Goal: Transaction & Acquisition: Purchase product/service

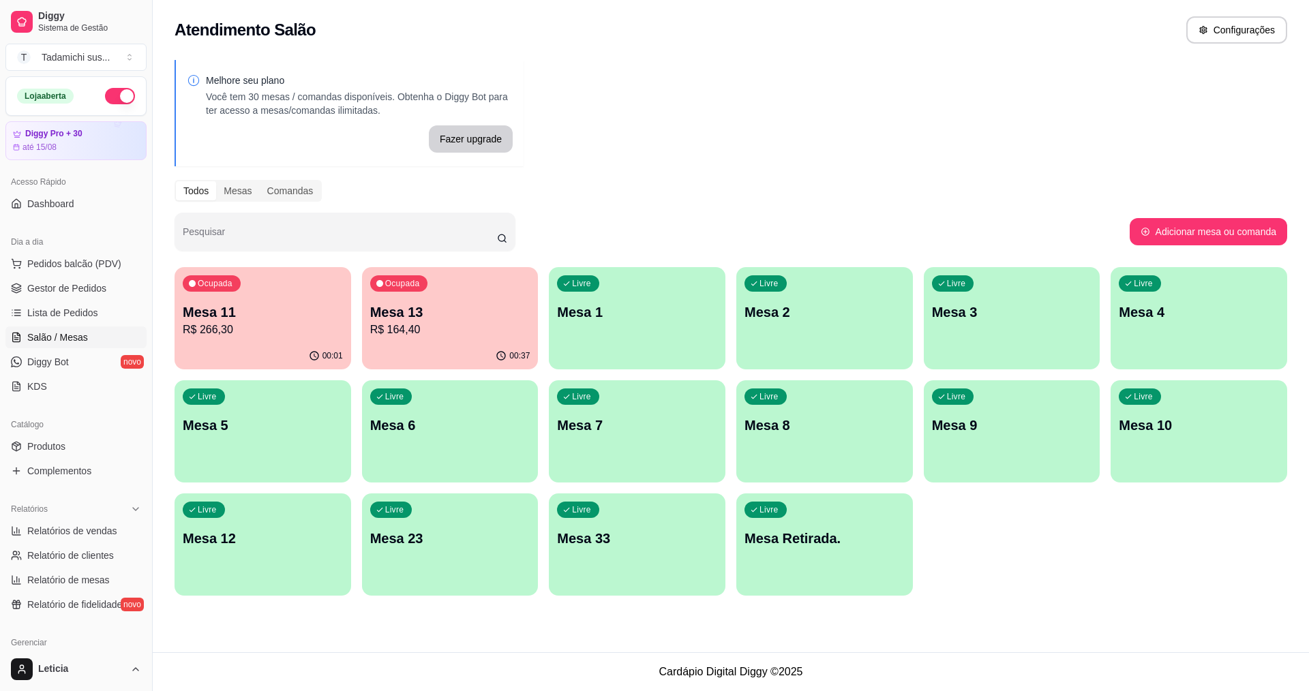
click at [315, 518] on div "Livre Mesa 12" at bounding box center [263, 537] width 177 height 86
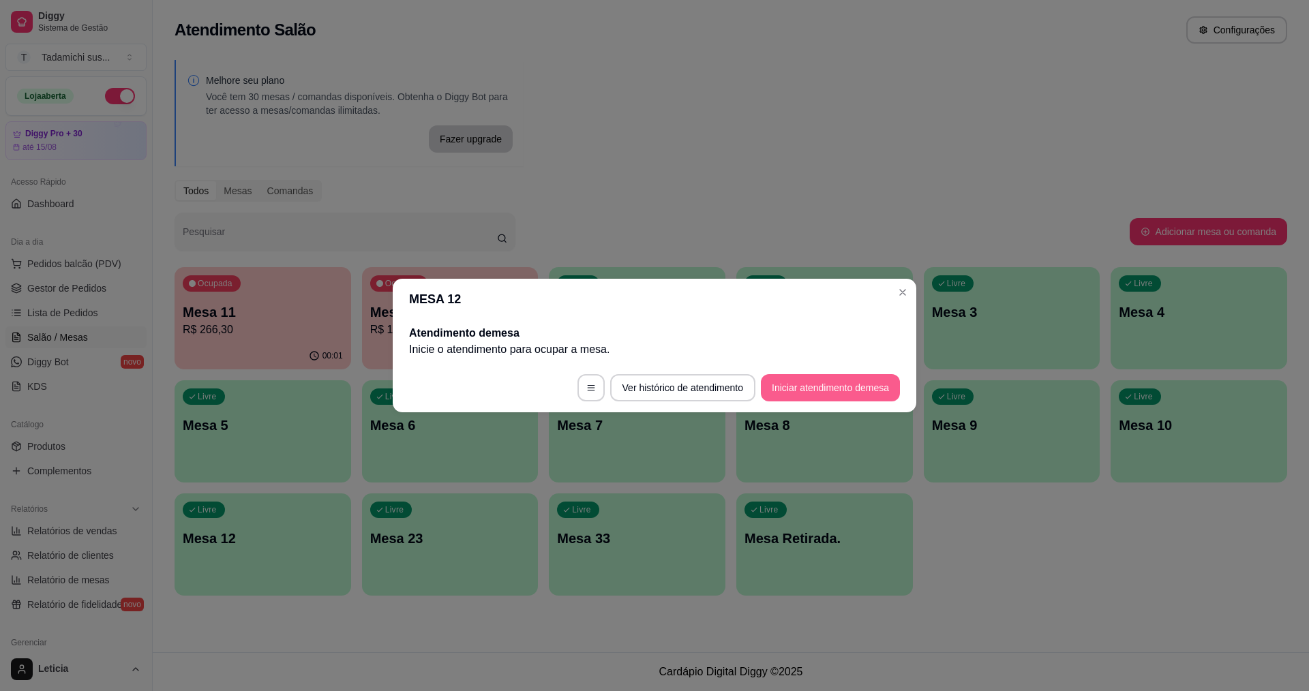
click at [872, 380] on button "Iniciar atendimento de mesa" at bounding box center [830, 387] width 139 height 27
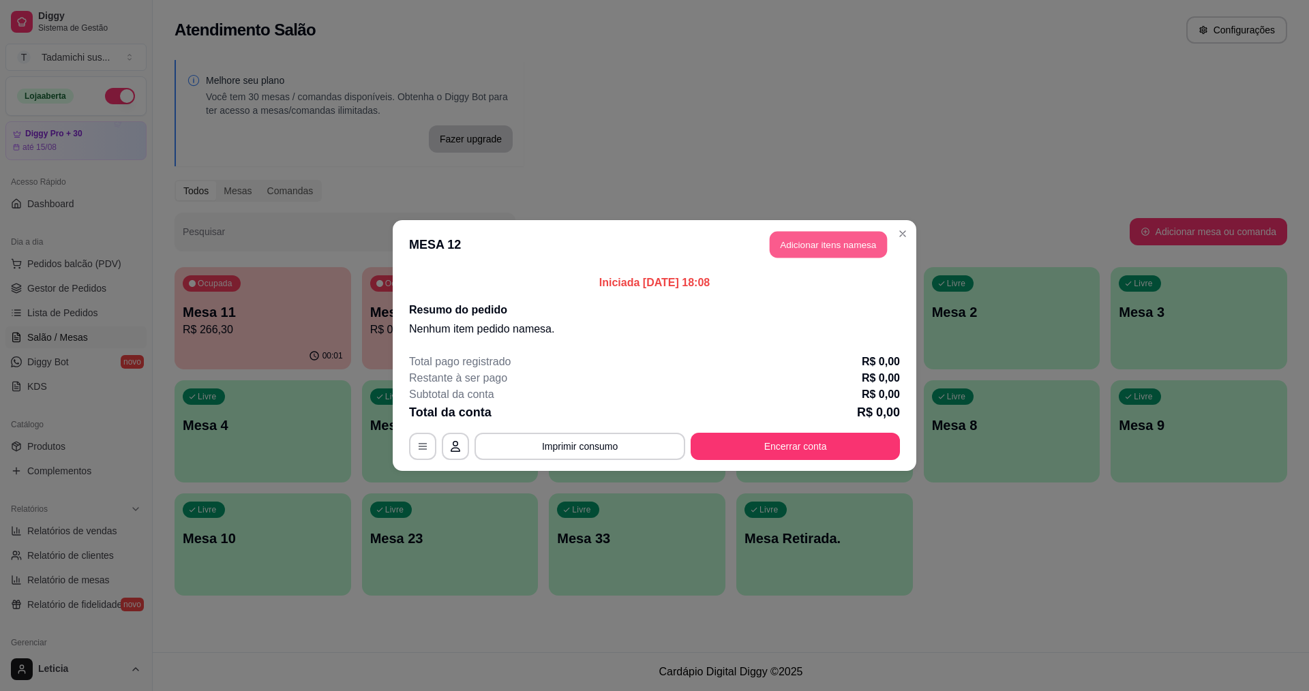
click at [828, 252] on button "Adicionar itens na mesa" at bounding box center [828, 245] width 117 height 27
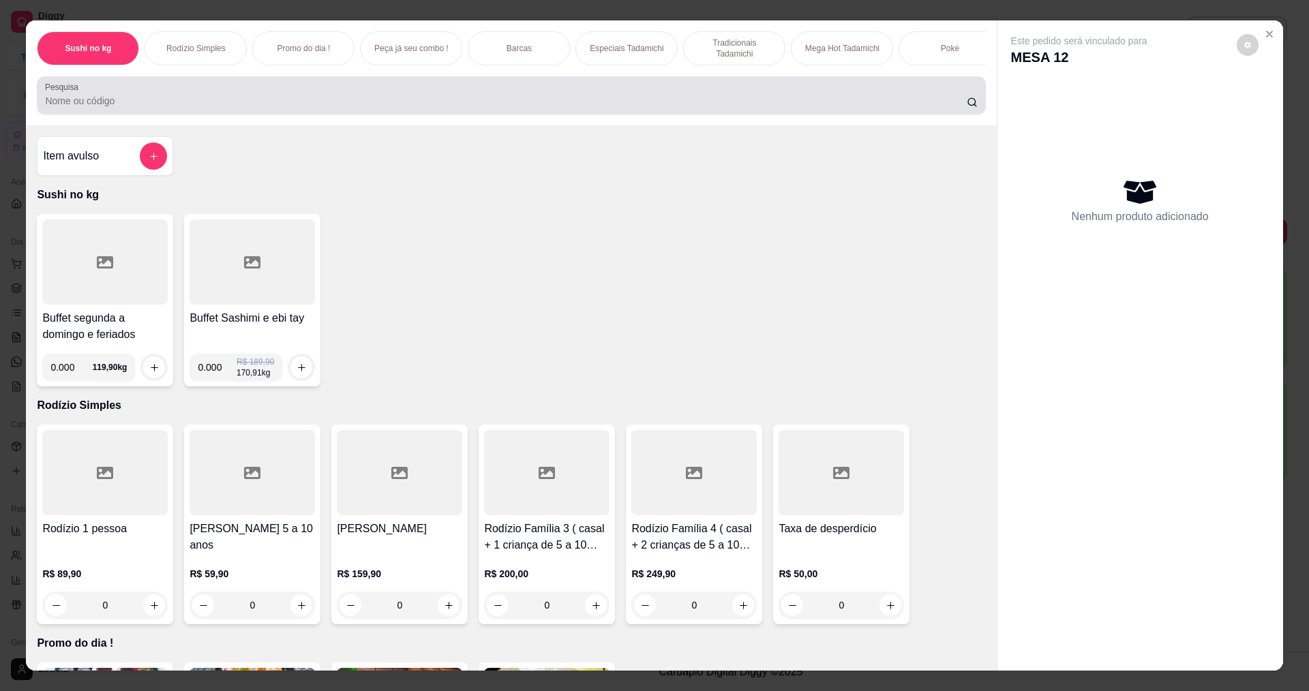
click at [394, 102] on div at bounding box center [511, 95] width 932 height 27
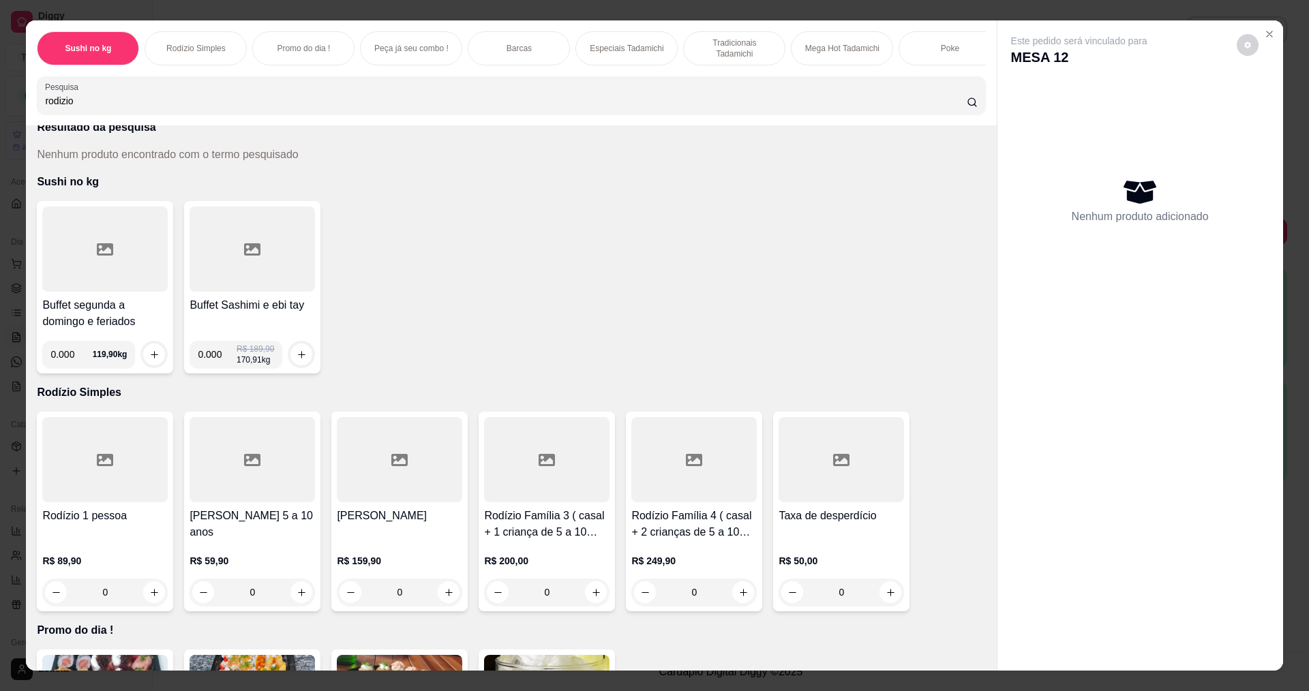
scroll to position [68, 0]
type input "rodizio"
click at [445, 597] on icon "increase-product-quantity" at bounding box center [449, 592] width 10 height 10
type input "1"
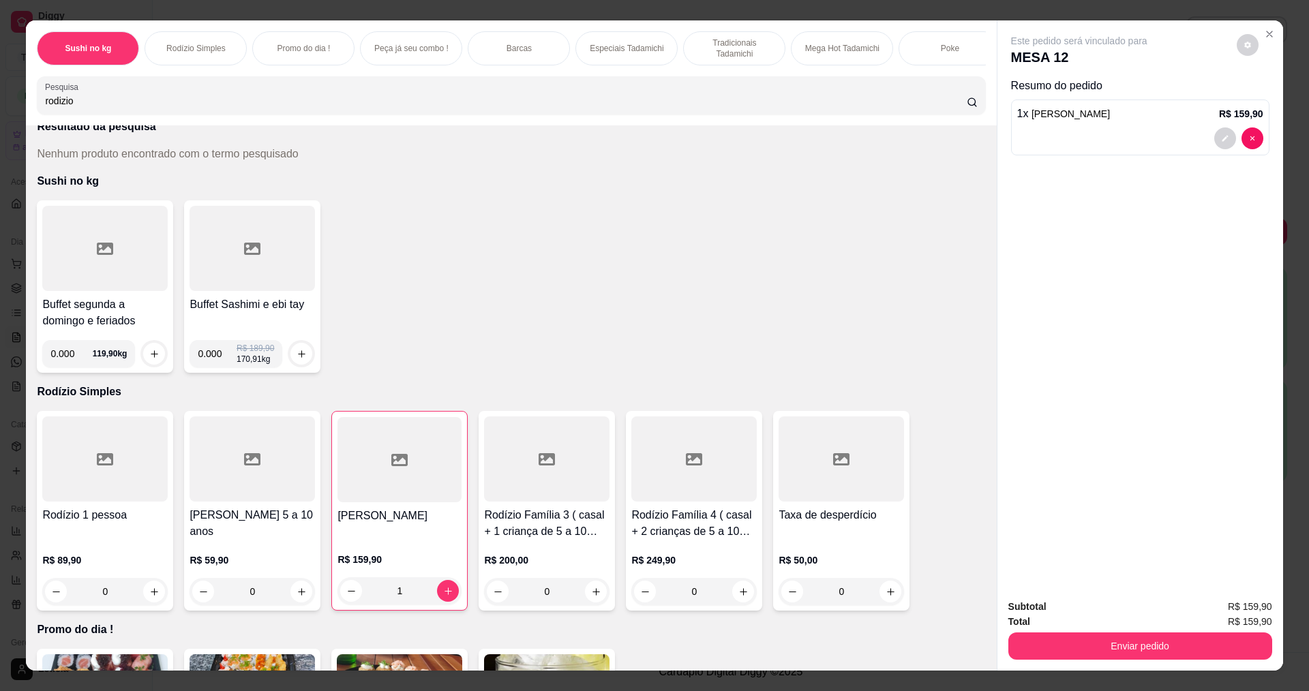
click at [346, 105] on input "rodizio" at bounding box center [505, 101] width 921 height 14
type input "r"
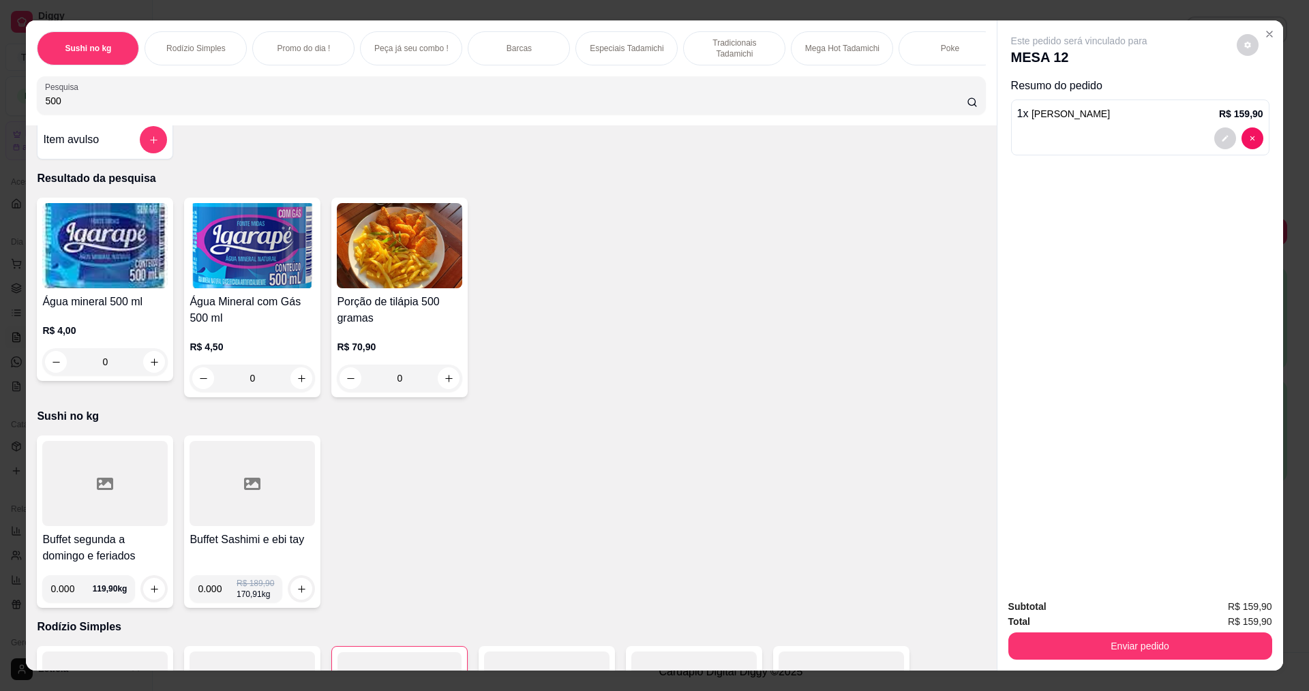
scroll to position [0, 0]
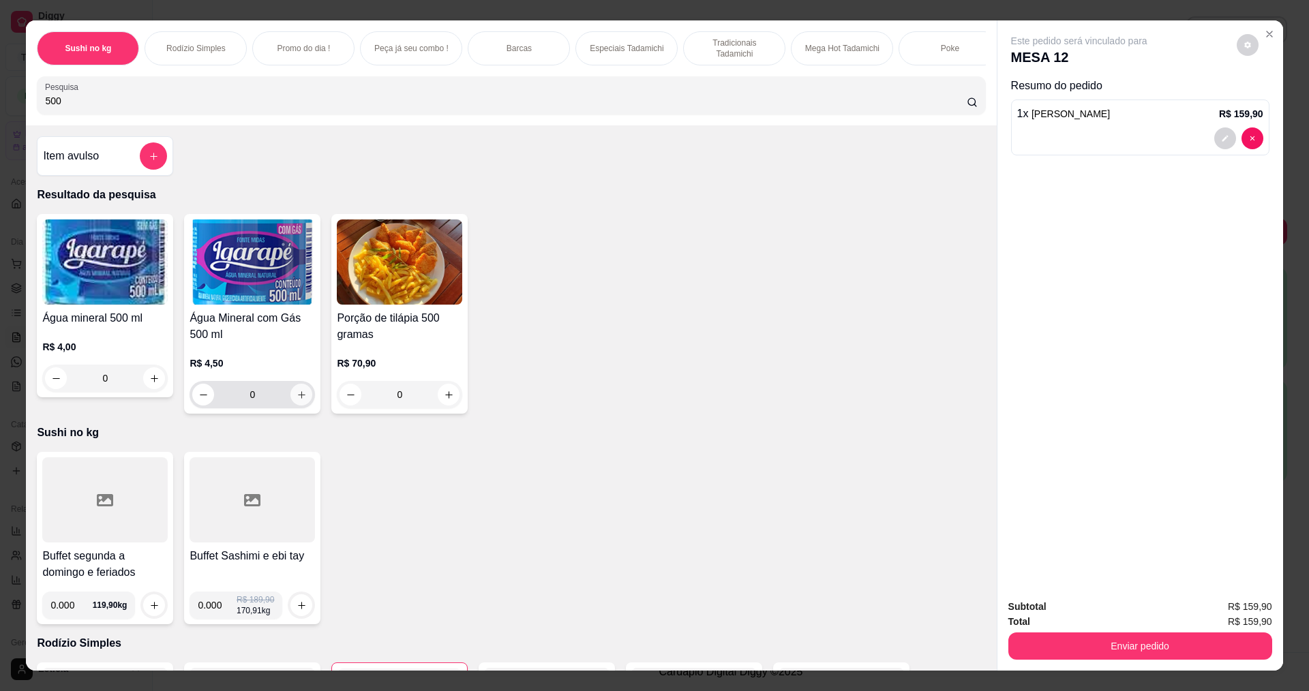
type input "500"
click at [301, 400] on icon "increase-product-quantity" at bounding box center [302, 395] width 10 height 10
type input "1"
click at [150, 384] on icon "increase-product-quantity" at bounding box center [154, 379] width 10 height 10
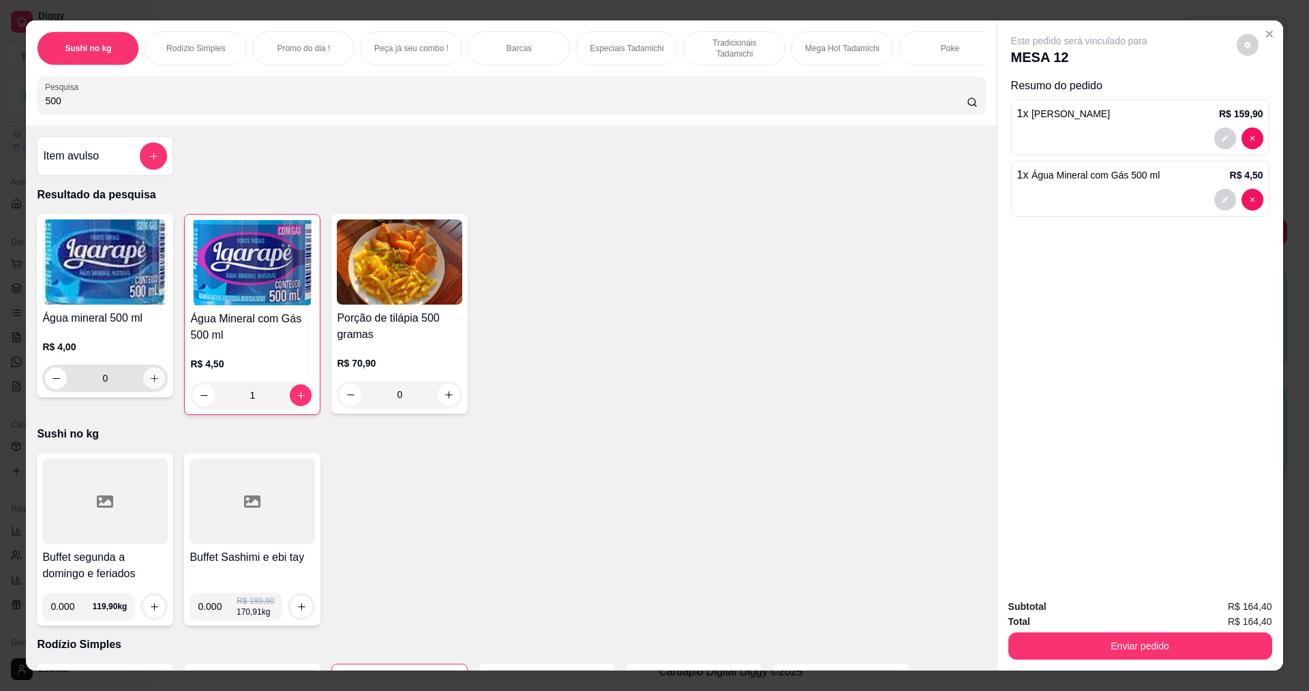
type input "1"
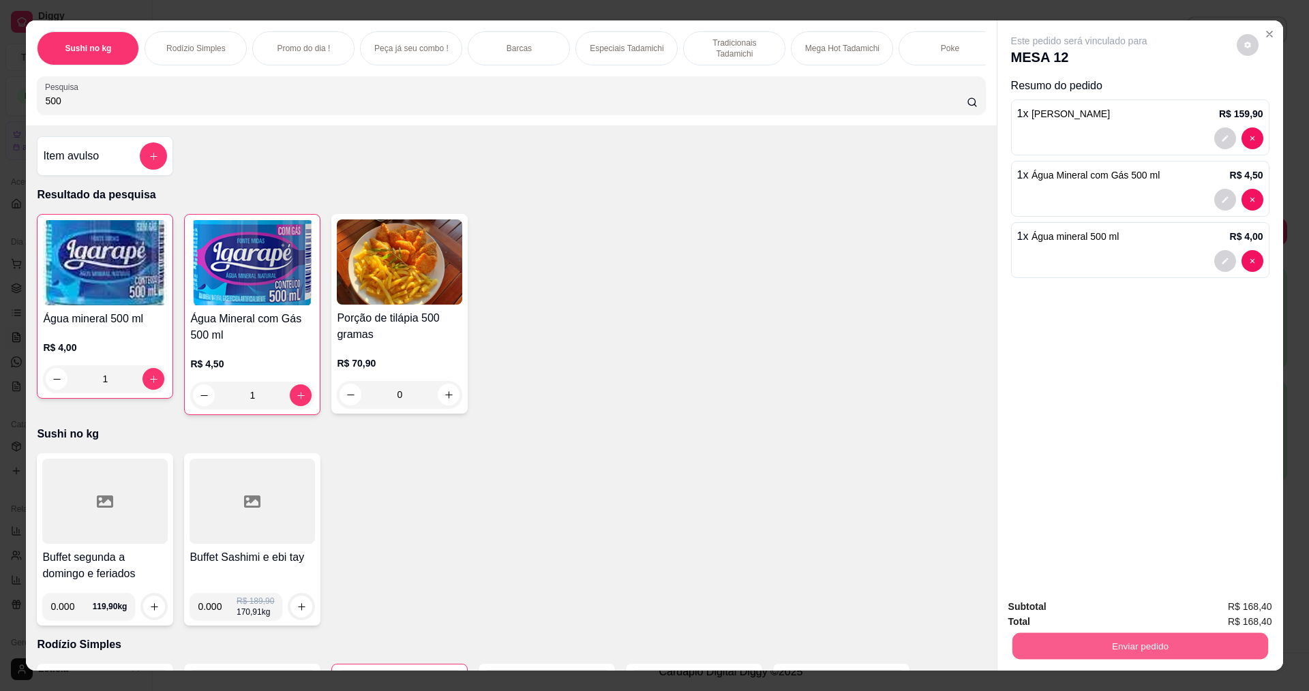
click at [1110, 638] on button "Enviar pedido" at bounding box center [1140, 646] width 256 height 27
click at [1085, 605] on button "Não registrar e enviar pedido" at bounding box center [1095, 612] width 138 height 25
